Goal: Task Accomplishment & Management: Manage account settings

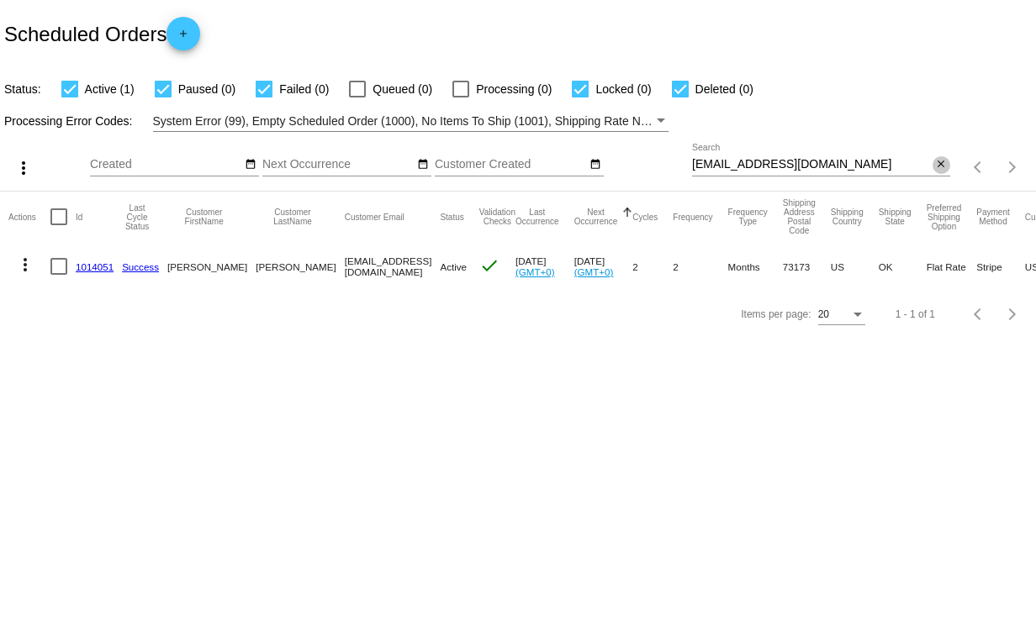
click at [942, 161] on mat-icon "close" at bounding box center [941, 164] width 12 height 13
click at [783, 155] on div "search" at bounding box center [821, 168] width 258 height 26
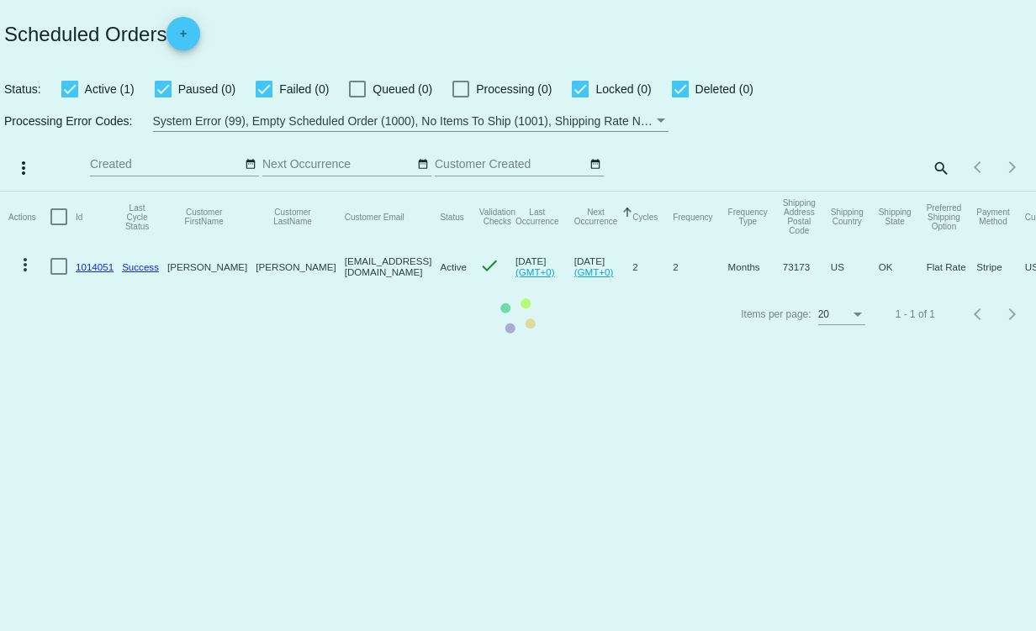
click at [937, 192] on mat-table "Actions Id Last Cycle Status Customer FirstName Customer LastName Customer Emai…" at bounding box center [518, 241] width 1036 height 99
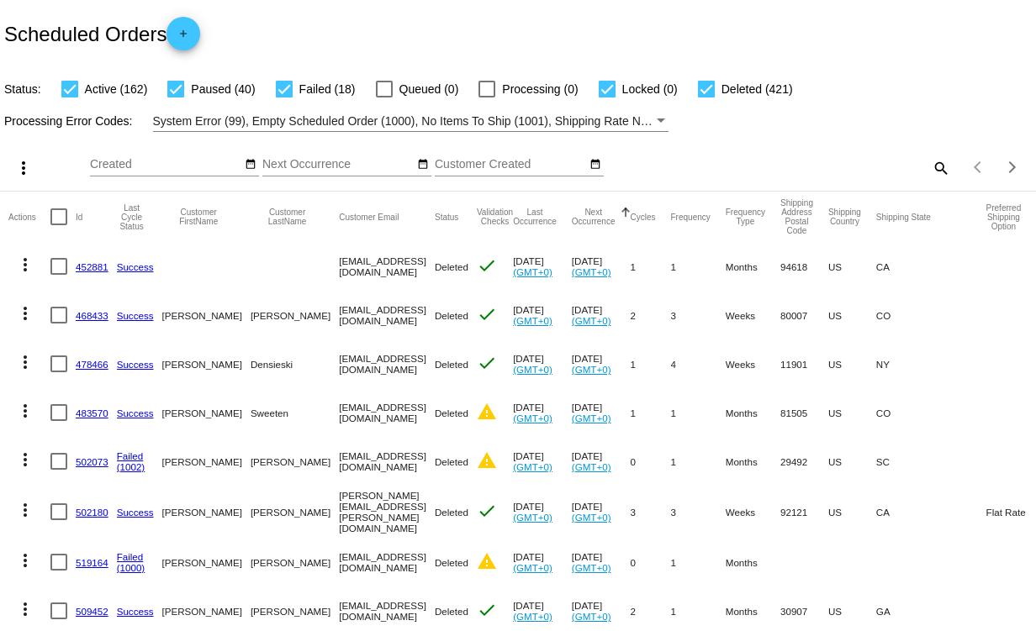
click at [930, 162] on mat-icon "search" at bounding box center [940, 168] width 20 height 26
click at [771, 166] on input "Search" at bounding box center [821, 164] width 258 height 13
paste input "michael.pinell@gmail.com"
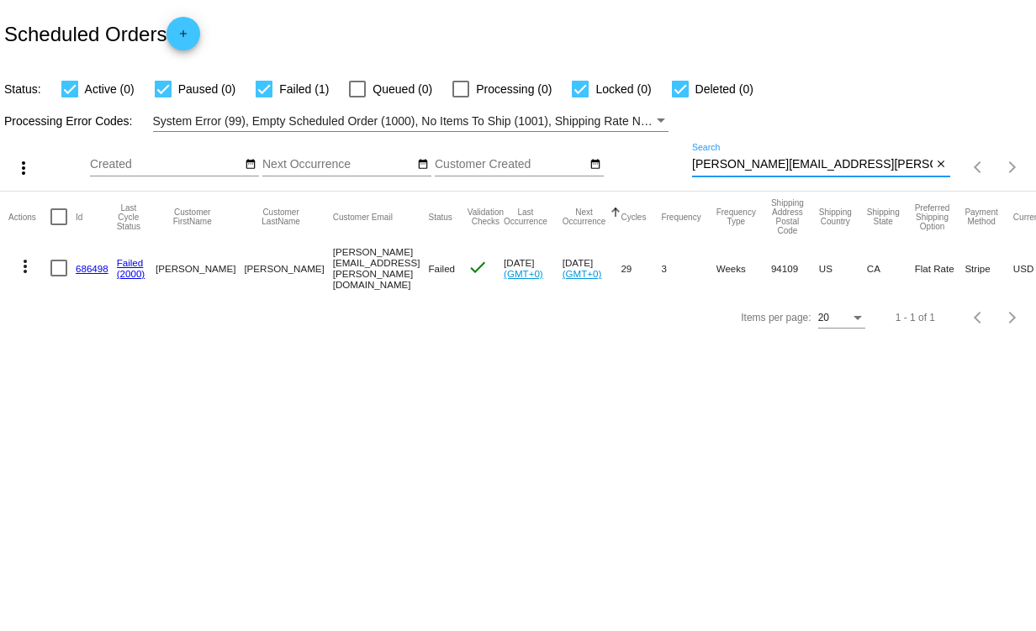
type input "michael.pinell@gmail.com"
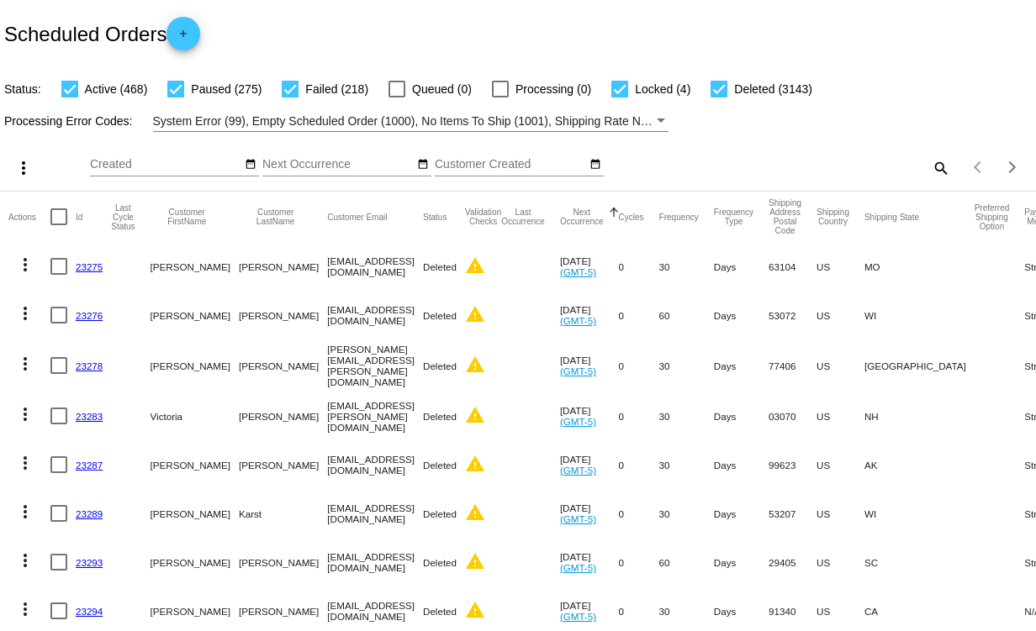
click at [930, 168] on mat-icon "search" at bounding box center [940, 168] width 20 height 26
click at [767, 158] on input "Search" at bounding box center [821, 164] width 258 height 13
paste input "967955"
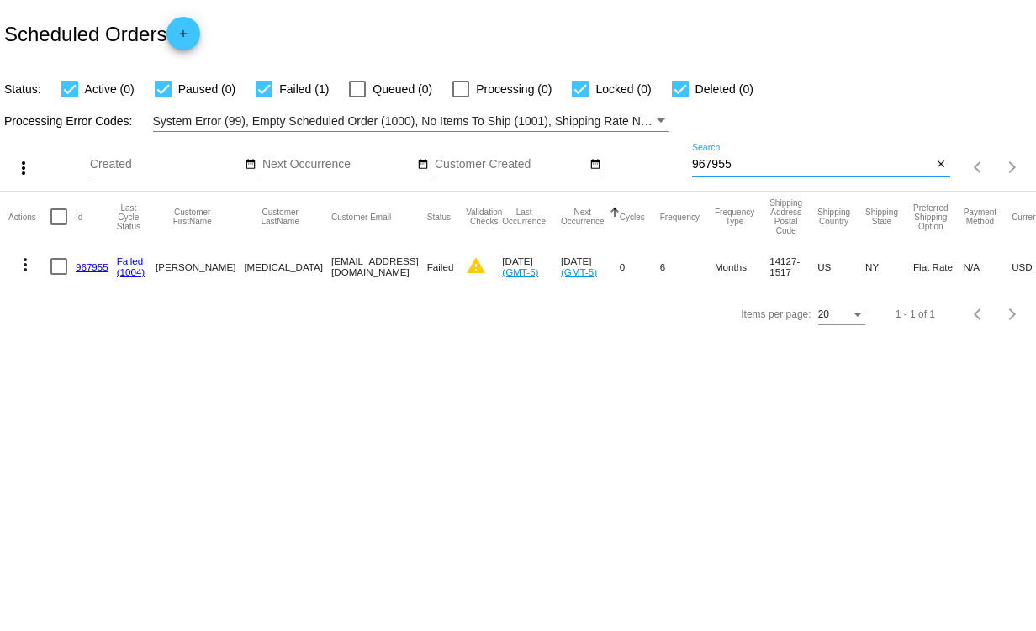
type input "967955"
